Goal: Task Accomplishment & Management: Use online tool/utility

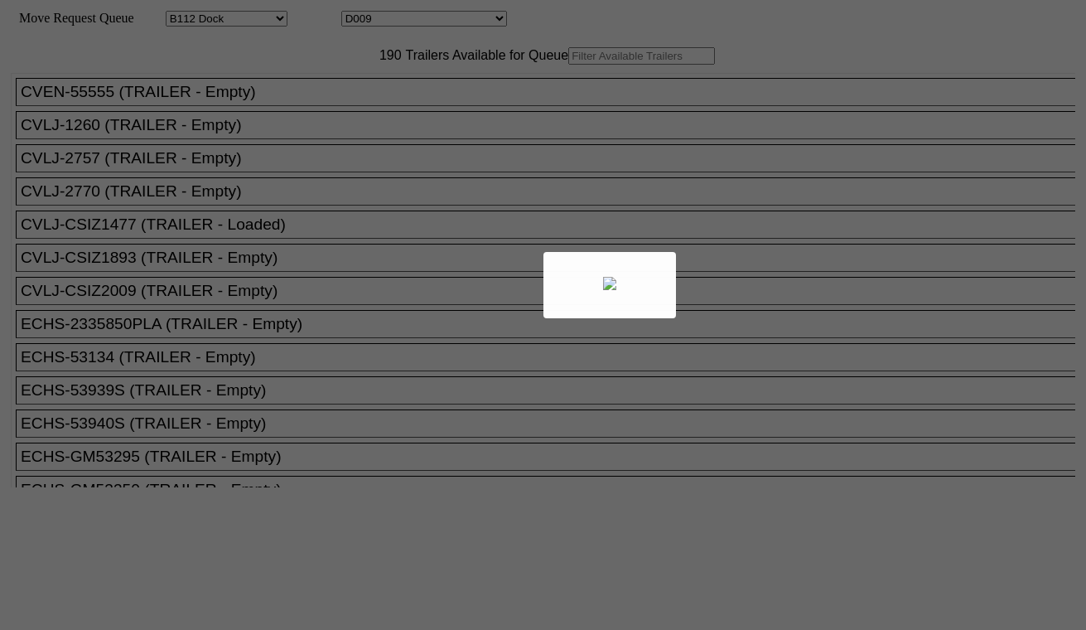
select select "121"
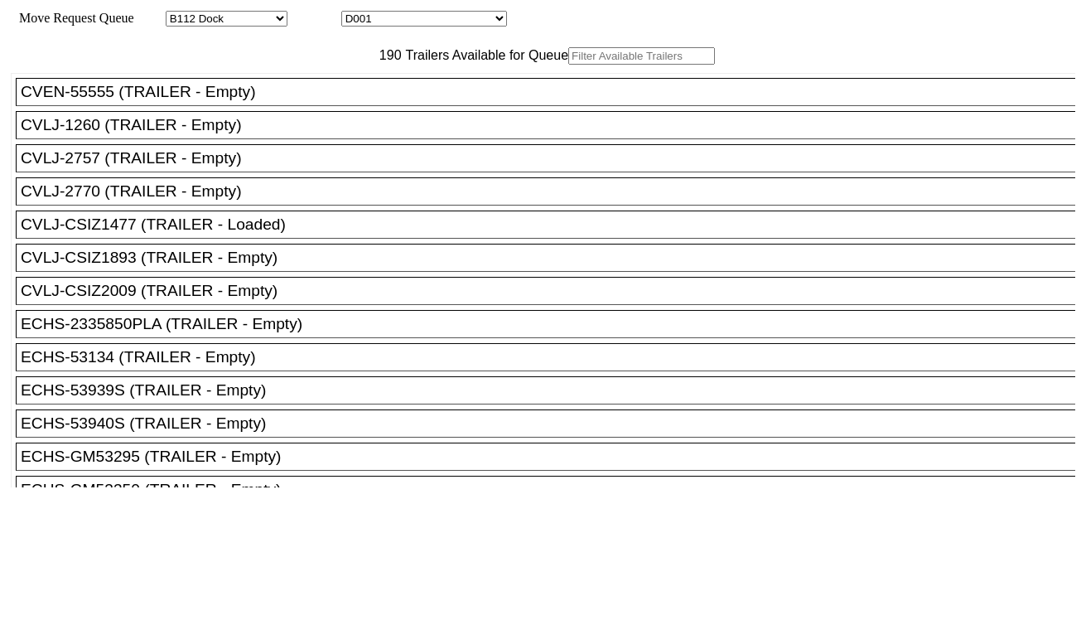
click at [429, 11] on div "Move Request Queue Area Started Torrance Lost Torrance Appt Torrance Bobtail B1…" at bounding box center [543, 19] width 1065 height 16
click at [434, 22] on select "D001 D002 D003 D004 D005 D006 D007 D008 D009 D010 D011 D012 D013 D014 D015 D016…" at bounding box center [424, 19] width 166 height 16
select select "3256"
click at [356, 13] on select "D001 D002 D003 D004 D005 D006 D007 D008 D009 D010 D011 D012 D013 D014 D015 D016…" at bounding box center [424, 19] width 166 height 16
click at [568, 65] on input "text" at bounding box center [641, 55] width 147 height 17
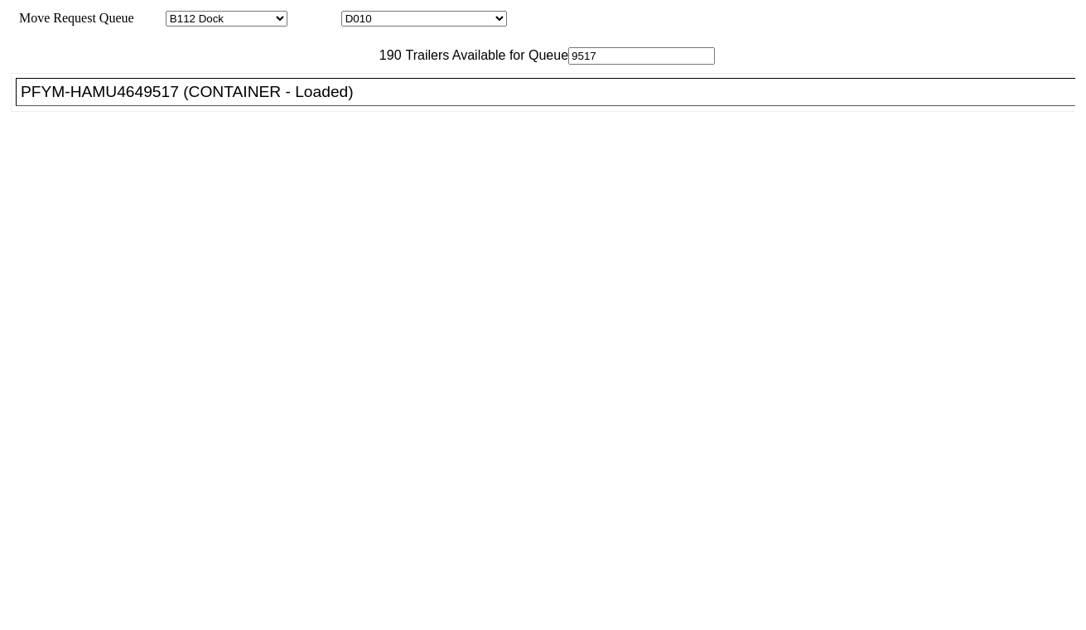
type input "9517"
click at [338, 101] on div "PFYM-HAMU4649517 (CONTAINER - Loaded)" at bounding box center [553, 92] width 1065 height 18
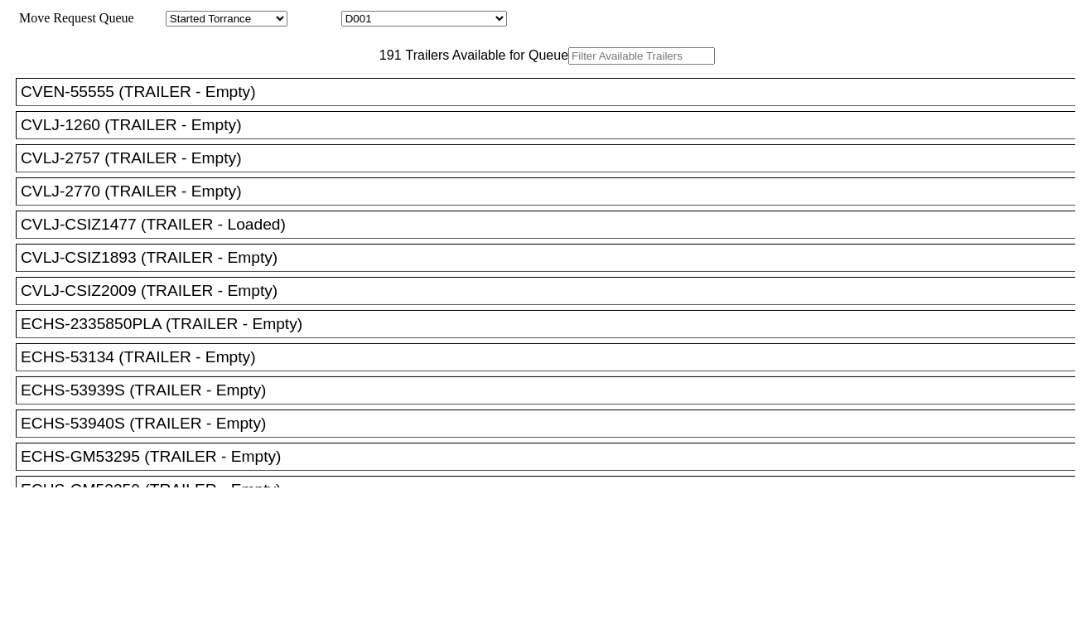
click at [441, 18] on select "D001 D002 D003 D004 D005 D006 D007 D008 D009 D010 D011 D012 D013 D014 D015 D016…" at bounding box center [424, 19] width 166 height 16
select select "3257"
click at [356, 13] on select "D001 D002 D003 D004 D005 D006 D007 D008 D009 D010 D011 D012 D013 D014 D015 D016…" at bounding box center [424, 19] width 166 height 16
click at [568, 65] on input "text" at bounding box center [641, 55] width 147 height 17
paste input "UETU6302057"
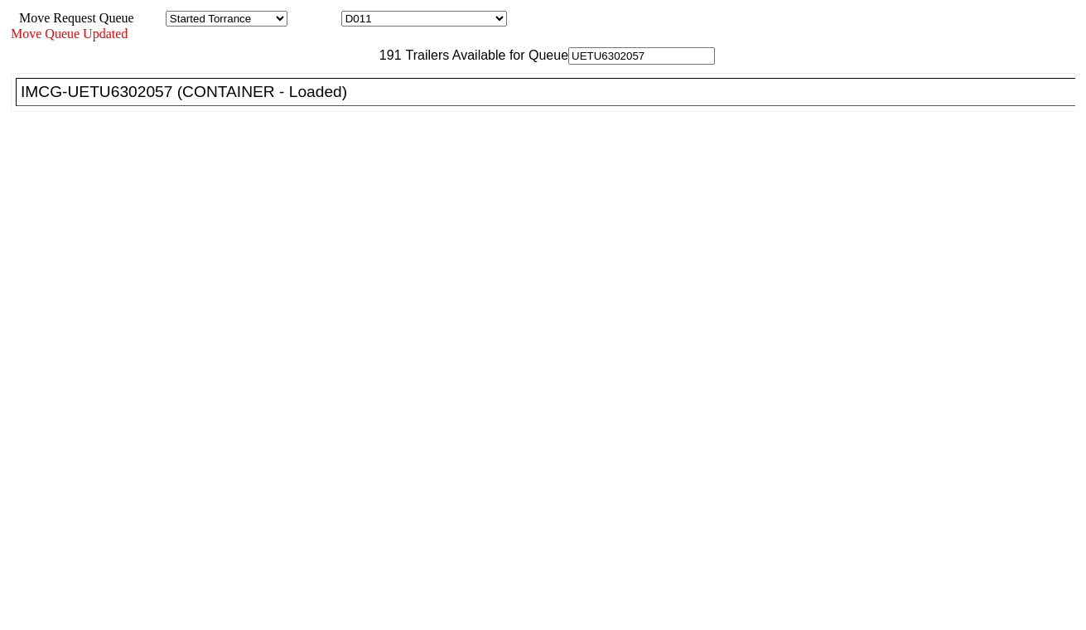
type input "UETU6302057"
click at [356, 101] on div "IMCG-UETU6302057 (CONTAINER - Loaded)" at bounding box center [553, 92] width 1065 height 18
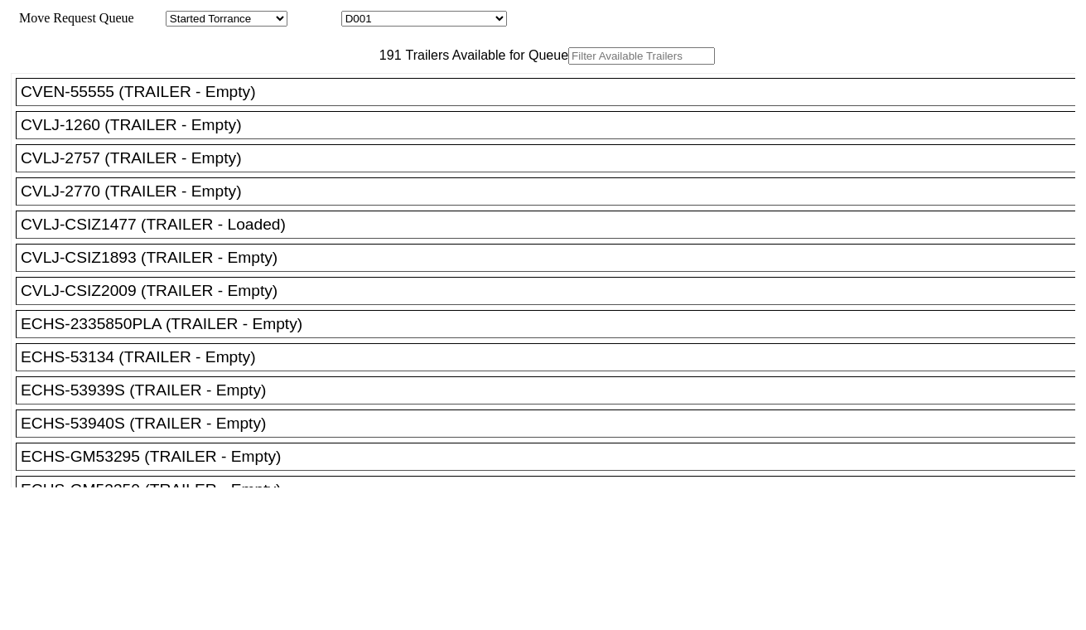
click at [568, 65] on input "text" at bounding box center [641, 55] width 147 height 17
paste input "HAMU4651140"
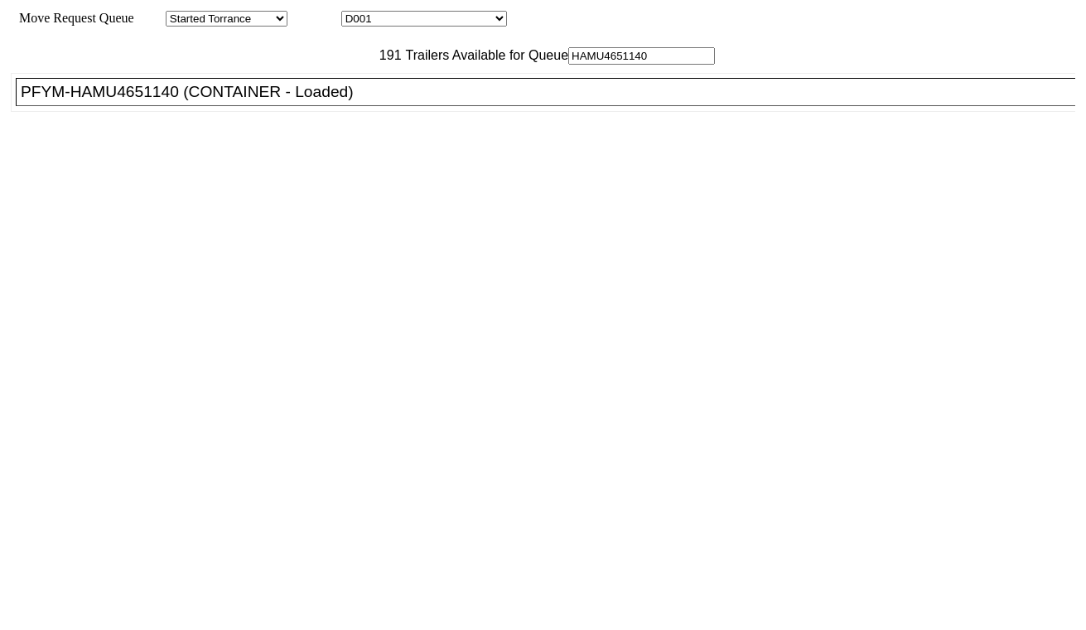
type input "HAMU4651140"
click at [341, 101] on div "PFYM-HAMU4651140 (CONTAINER - Loaded)" at bounding box center [553, 92] width 1065 height 18
